Goal: Navigation & Orientation: Find specific page/section

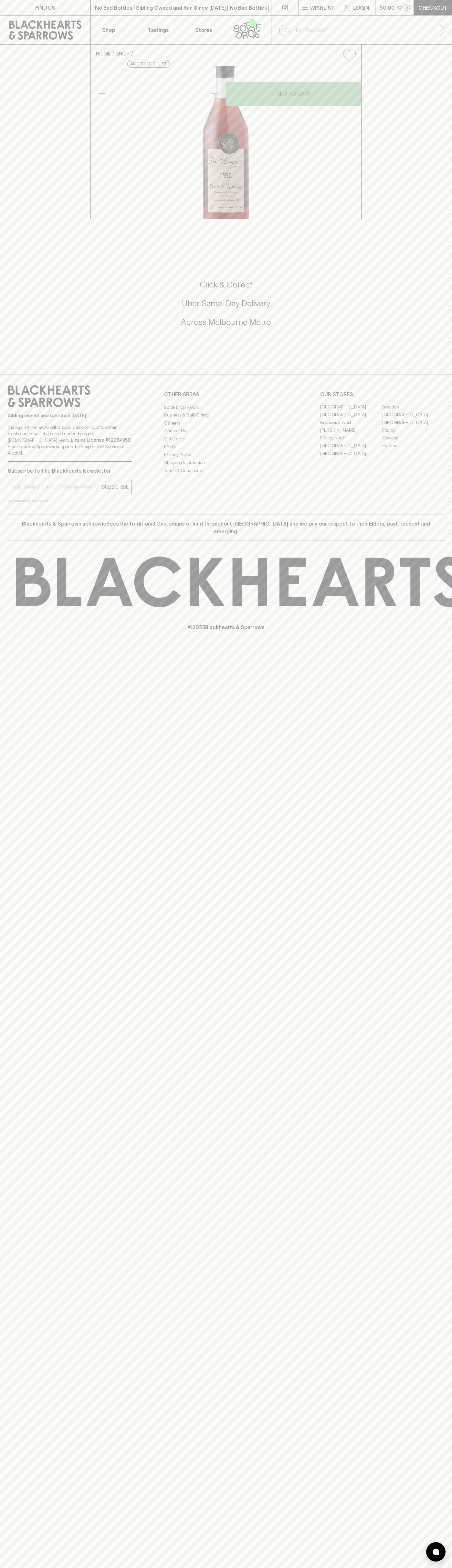
click at [291, 2] on link at bounding box center [284, 7] width 27 height 15
click at [425, 219] on div "HOME SHOP Comte de Lamaëstre Bas-Armagnac 1990 $156.00 Add to wishlist No Furth…" at bounding box center [226, 131] width 452 height 175
click at [283, 1567] on html "FIND US | No Bad Bottles | Sibling Owned and Run Since [DATE] | No Bad Bottles …" at bounding box center [226, 784] width 452 height 1568
click at [10, 9] on link "FIND US" at bounding box center [45, 7] width 90 height 15
